Goal: Communication & Community: Ask a question

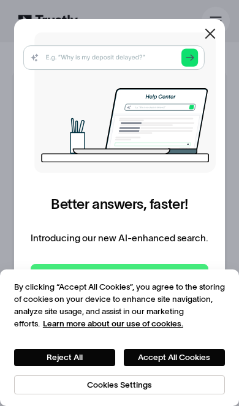
click at [86, 276] on div "By clicking “Accept All Cookies”, you agree to the storing of cookies on your d…" at bounding box center [119, 337] width 239 height 137
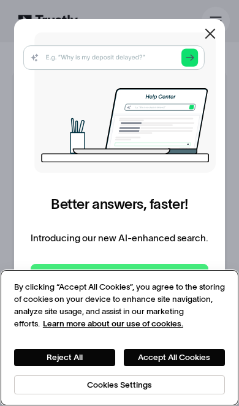
click at [157, 352] on button "Accept All Cookies" at bounding box center [174, 358] width 101 height 18
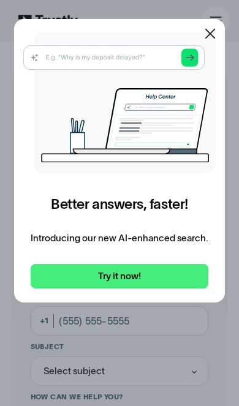
click at [217, 28] on icon at bounding box center [210, 33] width 15 height 15
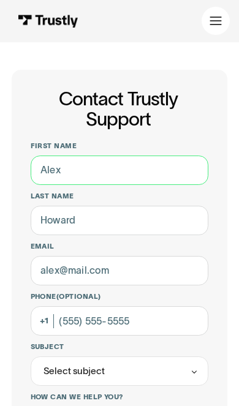
click at [59, 173] on input "First name" at bounding box center [120, 169] width 178 height 29
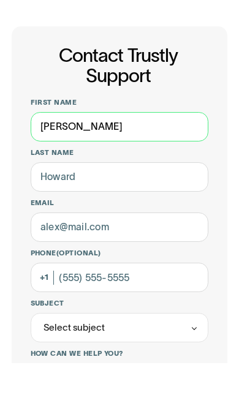
type input "Darlene"
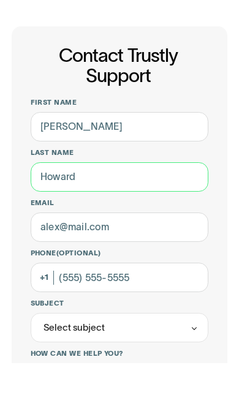
click at [183, 206] on input "Last name" at bounding box center [120, 220] width 178 height 29
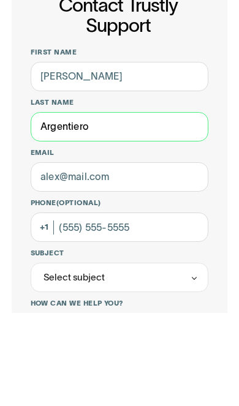
type input "Argentiero"
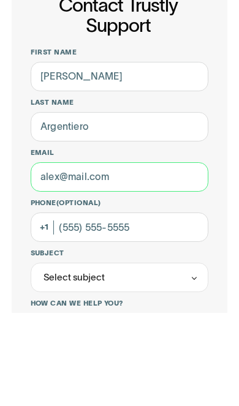
click at [182, 256] on input "Email" at bounding box center [120, 270] width 178 height 29
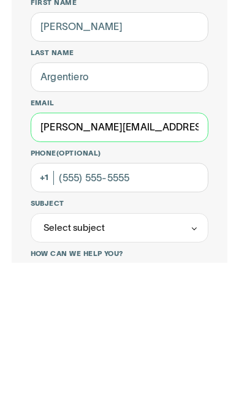
type input "darlene.argentiero@gmail.com"
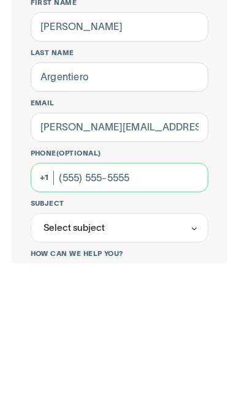
click at [189, 306] on input "Phone (Optional)" at bounding box center [120, 320] width 178 height 29
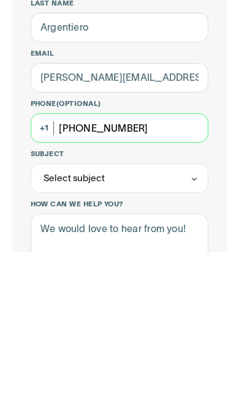
type input "(267) 872-1449"
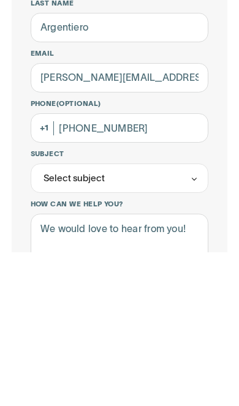
click at [87, 326] on div "Select subject" at bounding box center [73, 333] width 61 height 14
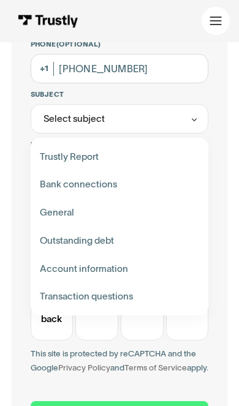
scroll to position [253, 0]
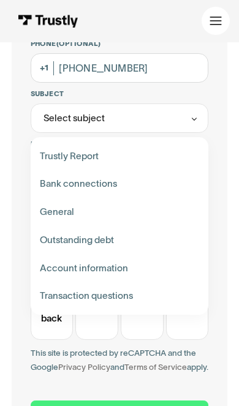
click at [50, 271] on div "Contact Trustly Support" at bounding box center [119, 268] width 169 height 28
type input "**********"
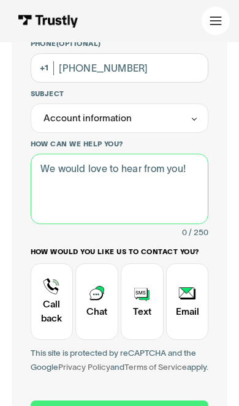
click at [59, 182] on textarea "How can we help you?" at bounding box center [120, 189] width 178 height 70
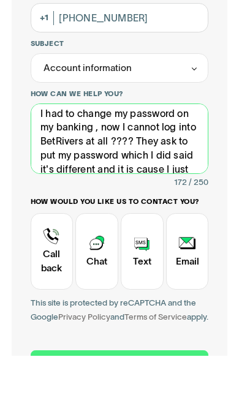
scroll to position [18, 0]
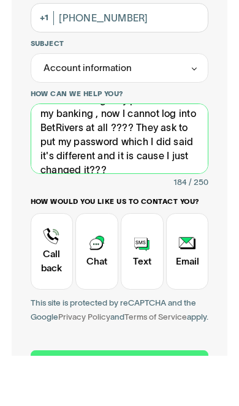
type textarea "I had to change my password on my banking , now I cannot log into BetRivers at …"
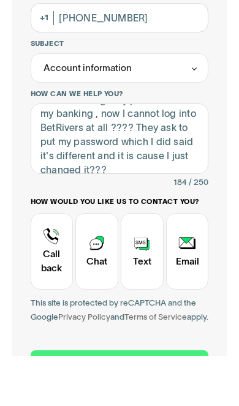
click at [92, 263] on div "Contact Trustly Support" at bounding box center [96, 301] width 43 height 77
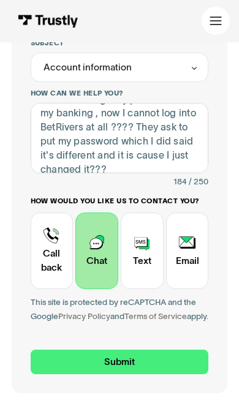
click at [102, 366] on input "Submit" at bounding box center [120, 362] width 178 height 24
type input "+12678721449"
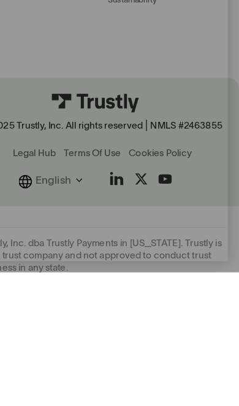
scroll to position [573, 0]
